Goal: Task Accomplishment & Management: Manage account settings

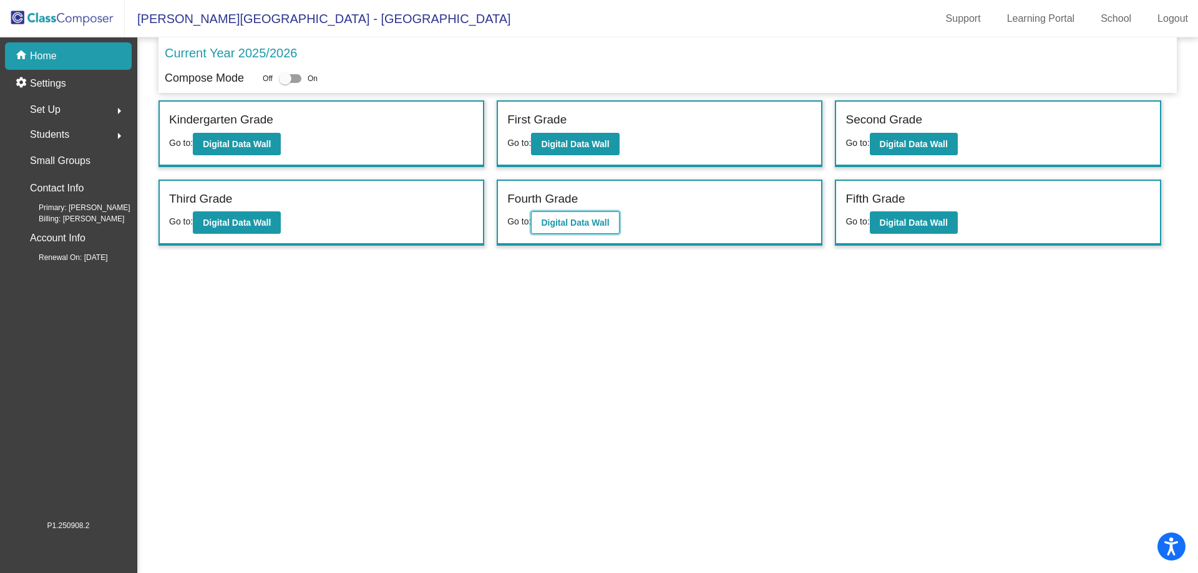
click at [568, 216] on button "Digital Data Wall" at bounding box center [575, 222] width 88 height 22
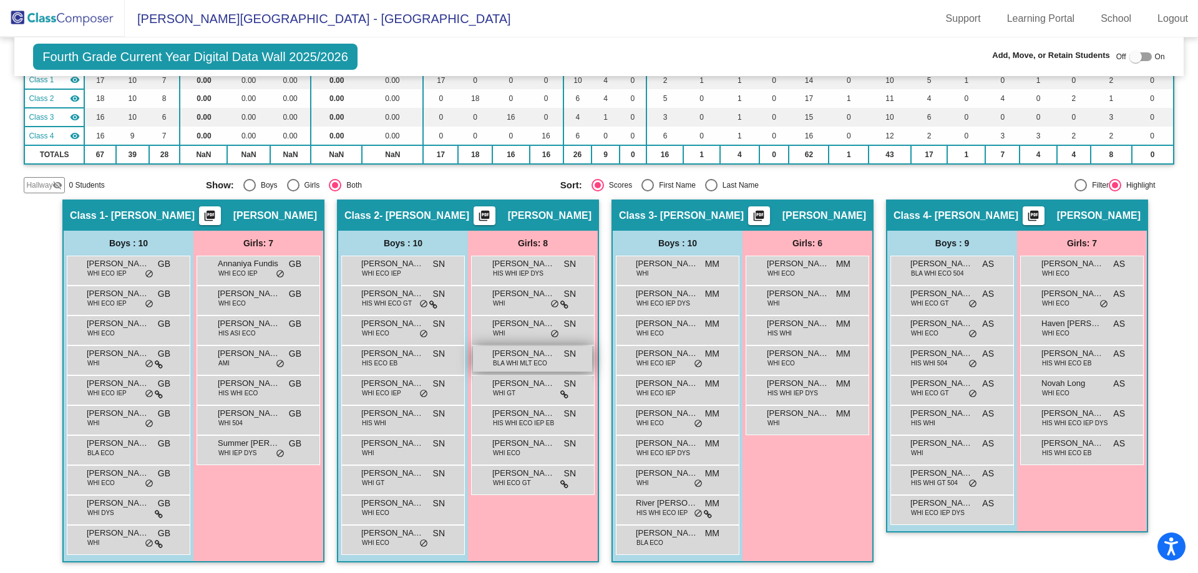
scroll to position [122, 0]
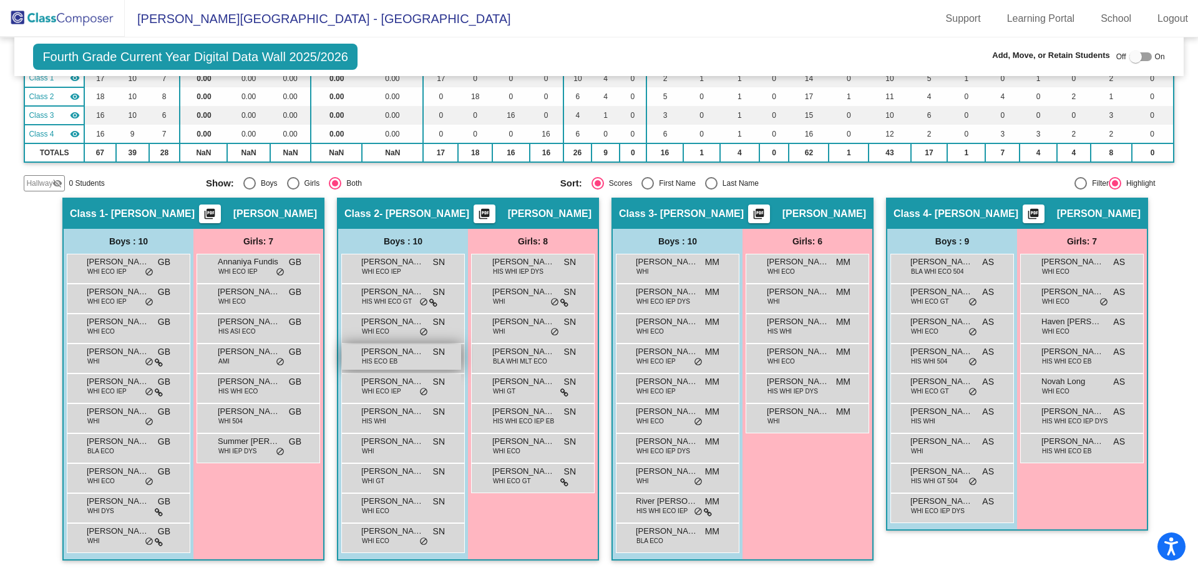
click at [376, 359] on span "HIS ECO EB" at bounding box center [380, 361] width 36 height 9
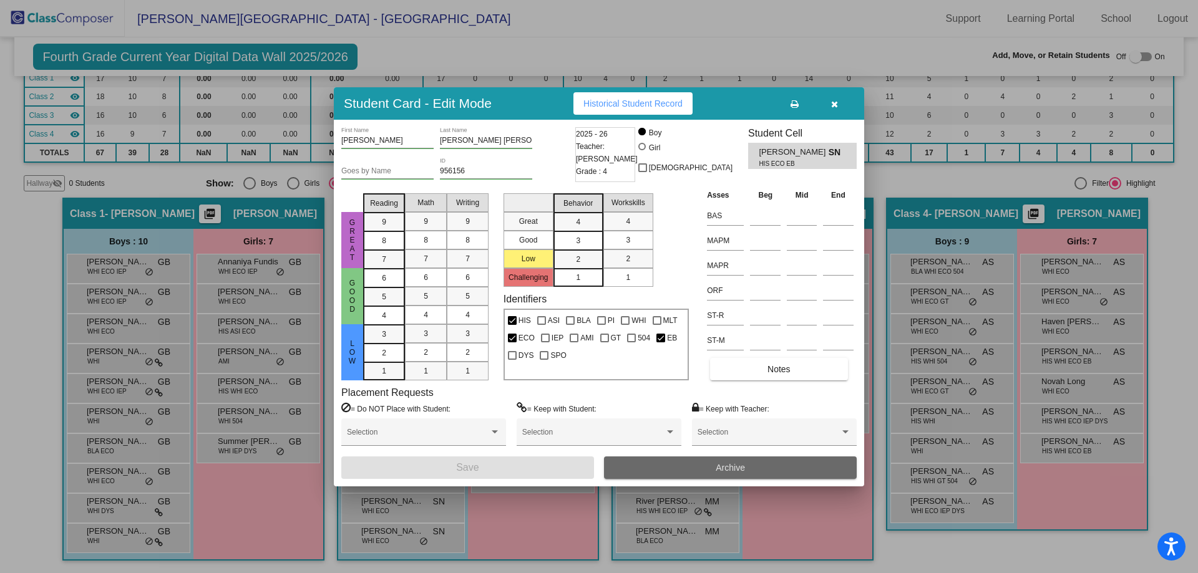
click at [696, 467] on button "Archive" at bounding box center [730, 468] width 253 height 22
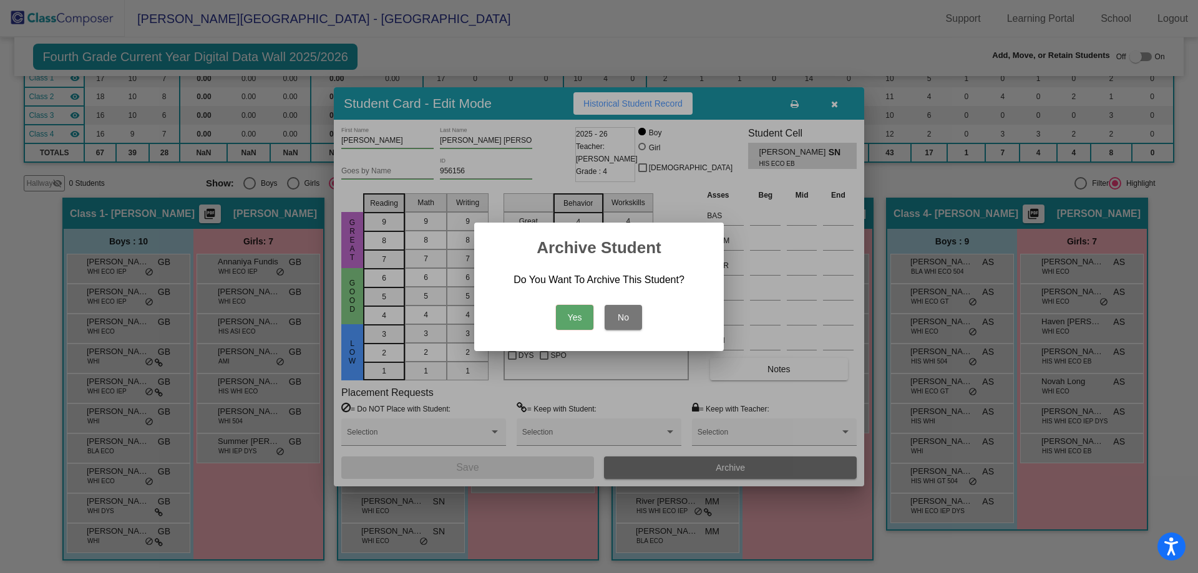
click at [566, 319] on button "Yes" at bounding box center [574, 317] width 37 height 25
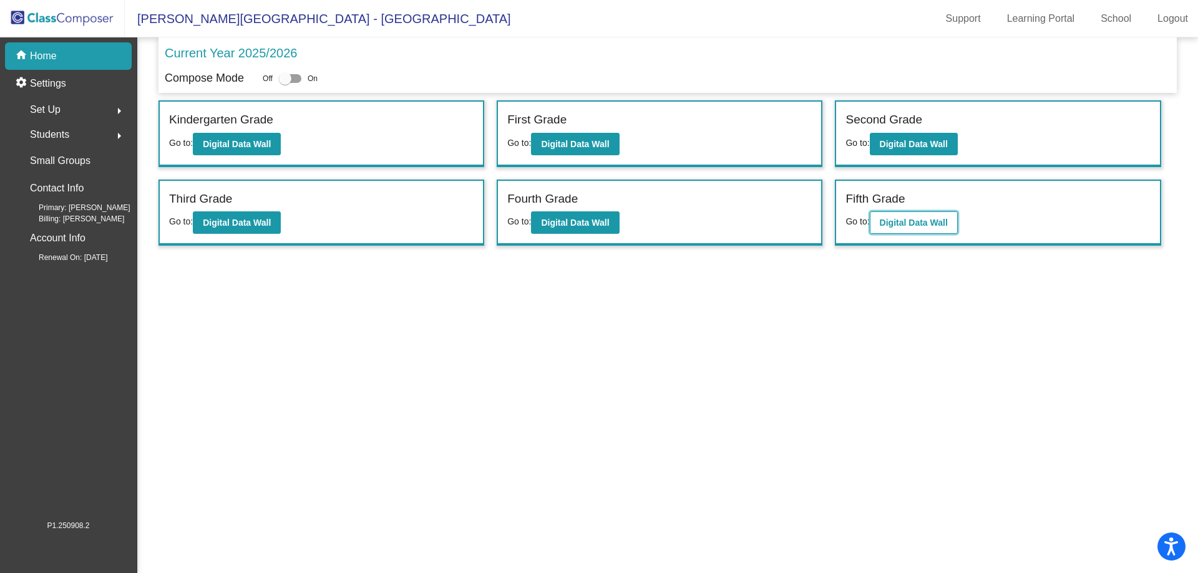
click at [893, 218] on b "Digital Data Wall" at bounding box center [914, 223] width 68 height 10
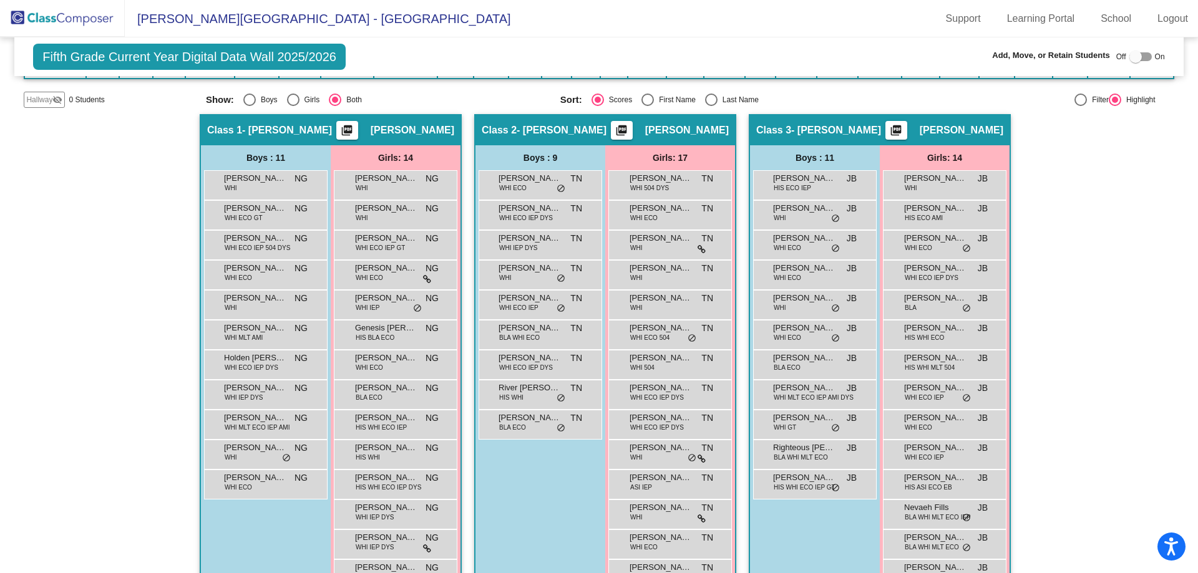
scroll to position [250, 0]
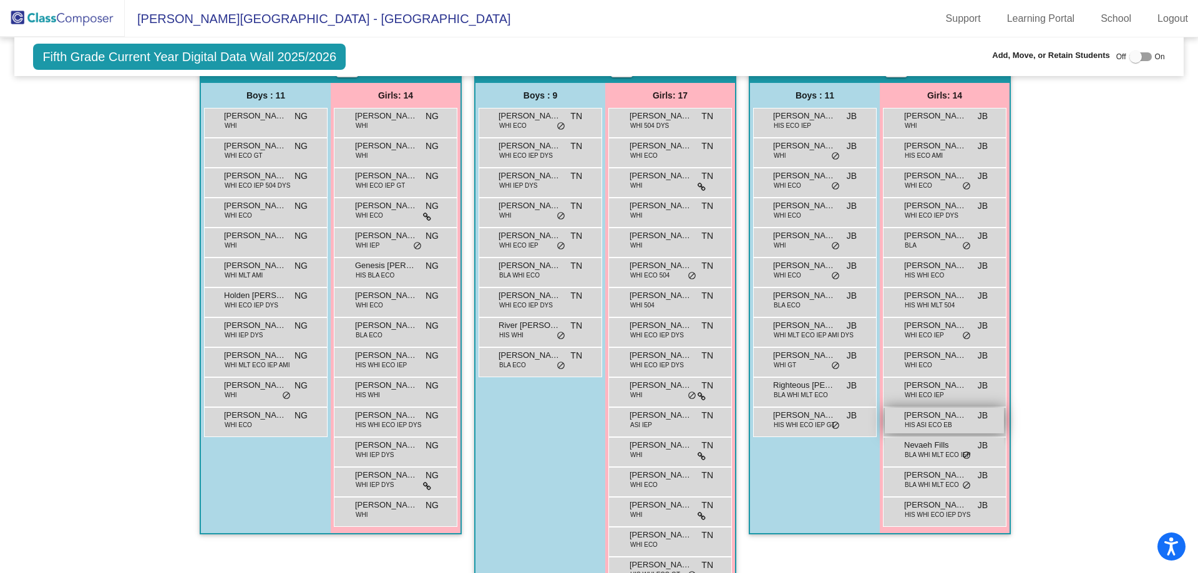
click at [944, 421] on span "HIS ASI ECO EB" at bounding box center [928, 424] width 47 height 9
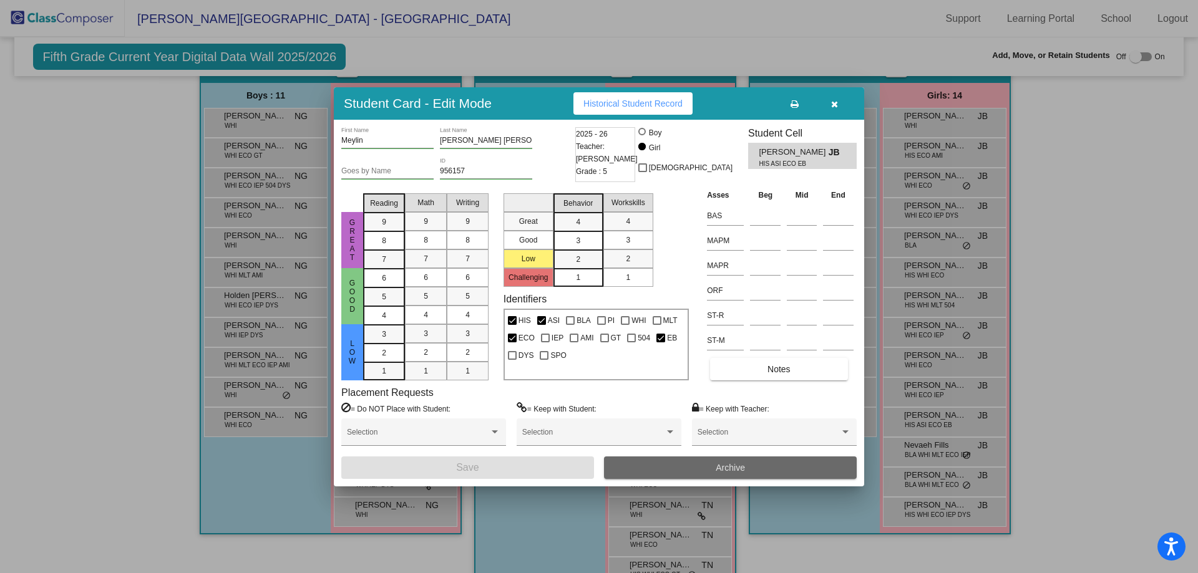
click at [737, 463] on span "Archive" at bounding box center [730, 468] width 29 height 10
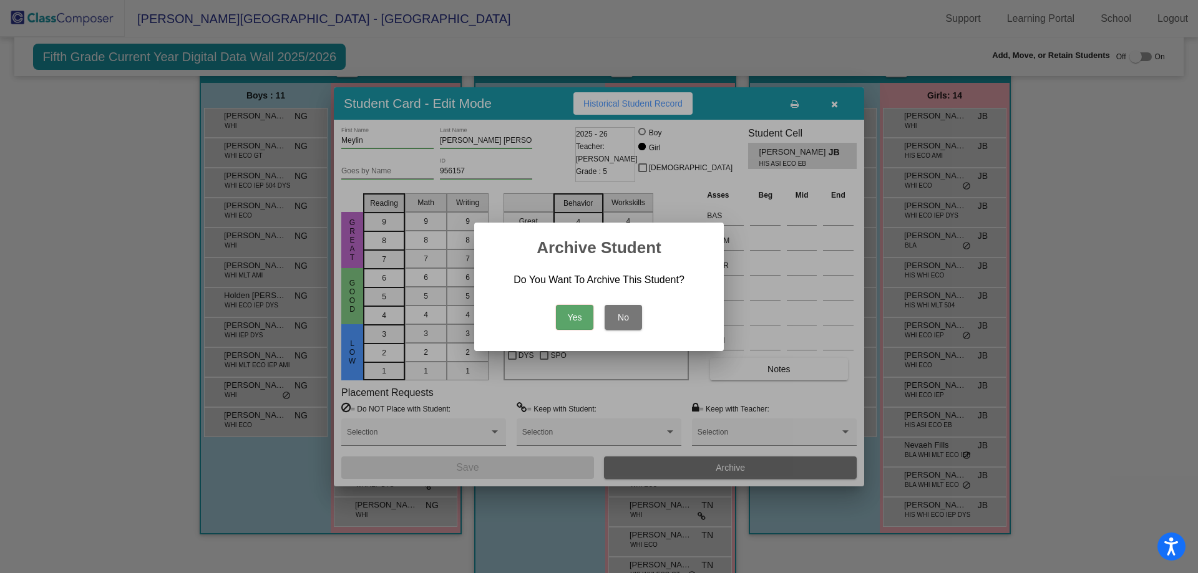
click at [575, 312] on button "Yes" at bounding box center [574, 317] width 37 height 25
